Goal: Transaction & Acquisition: Purchase product/service

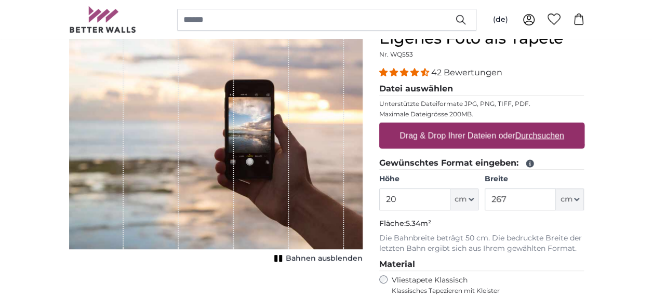
type input "2"
type input "190"
click at [512, 198] on input "267" at bounding box center [520, 200] width 71 height 22
type input "2"
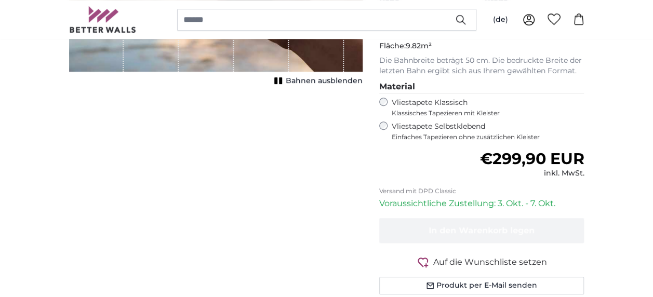
scroll to position [284, 0]
type input "517"
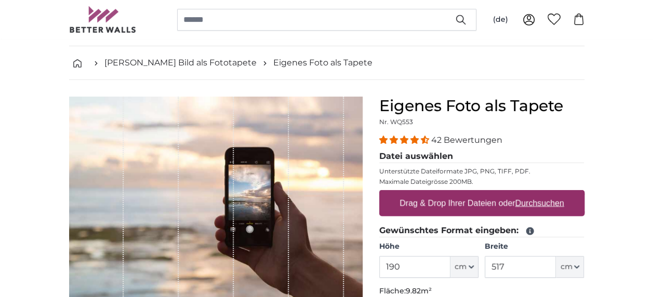
scroll to position [38, 0]
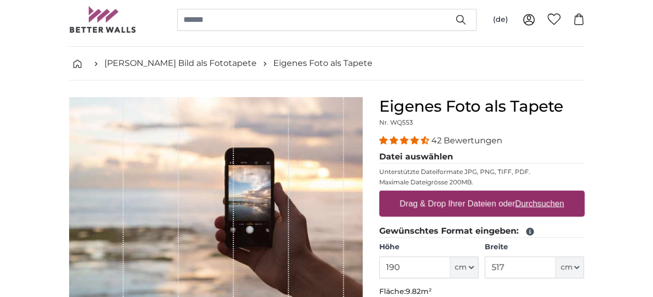
click at [538, 203] on u "Durchsuchen" at bounding box center [539, 203] width 49 height 9
click at [538, 194] on input "Drag & Drop Ihrer Dateien oder Durchsuchen" at bounding box center [482, 192] width 205 height 3
type input "**********"
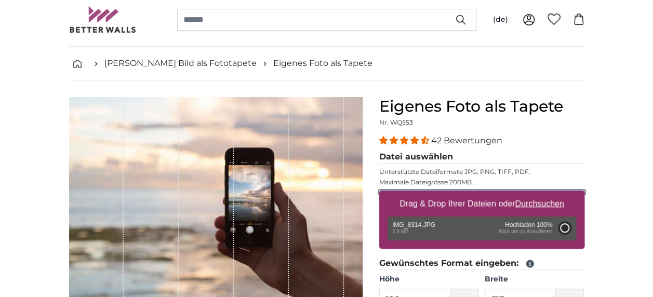
type input "200"
type input "266"
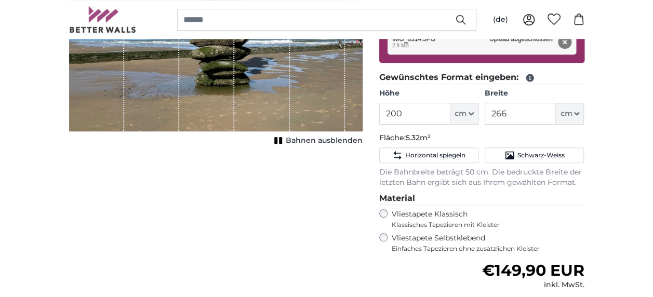
scroll to position [223, 0]
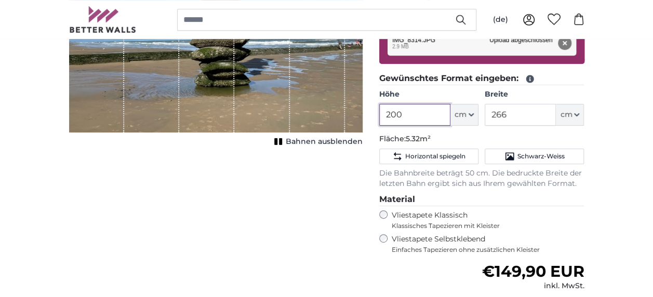
click at [415, 109] on input "200" at bounding box center [415, 115] width 71 height 22
click at [411, 114] on input "200" at bounding box center [415, 115] width 71 height 22
type input "2"
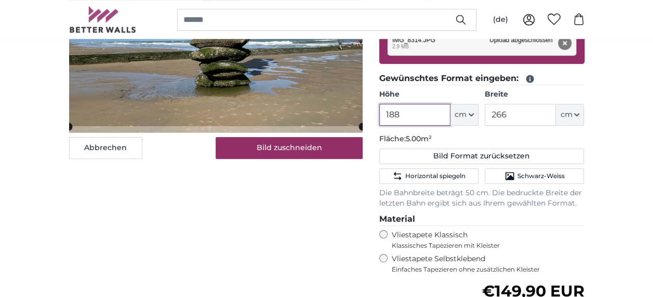
type input "188"
click at [519, 110] on input "266" at bounding box center [520, 115] width 71 height 22
type input "2"
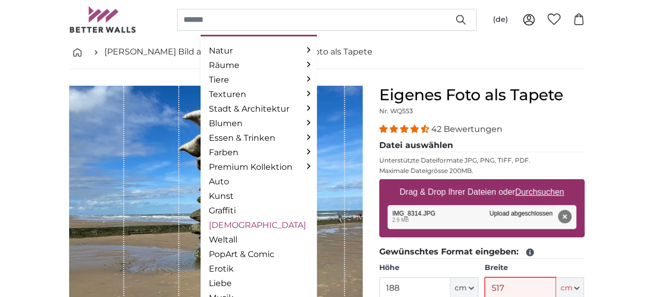
scroll to position [48, 0]
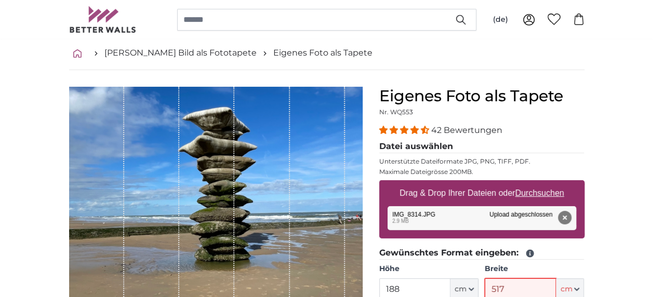
type input "517"
click at [77, 50] on icon "breadcrumbs" at bounding box center [77, 53] width 8 height 8
